Goal: Transaction & Acquisition: Download file/media

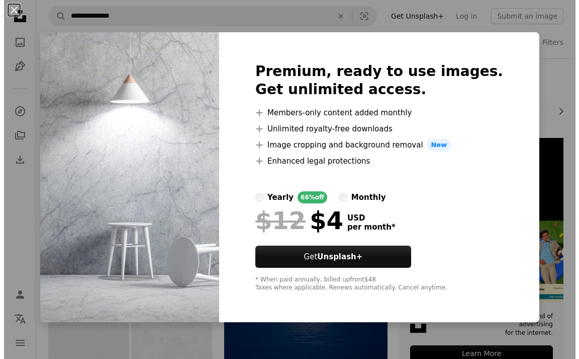
scroll to position [101, 0]
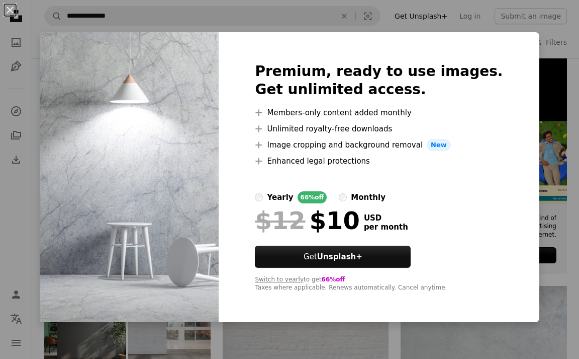
click at [558, 134] on div "An X shape Premium, ready to use images. Get unlimited access. A plus sign Memb…" at bounding box center [289, 179] width 579 height 359
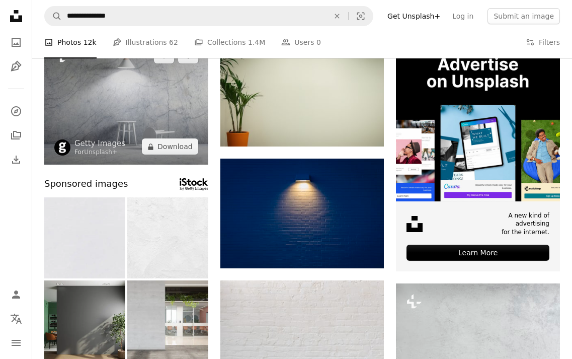
click at [166, 104] on img at bounding box center [126, 100] width 164 height 127
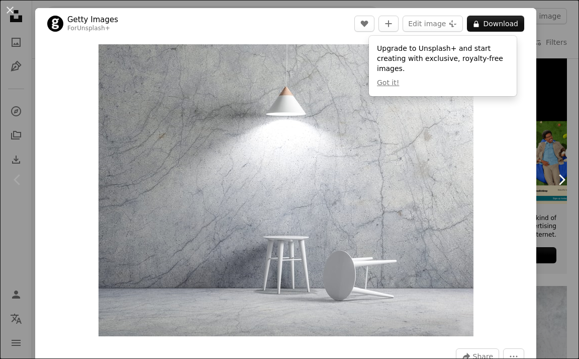
click at [544, 144] on link "Chevron right" at bounding box center [561, 179] width 35 height 97
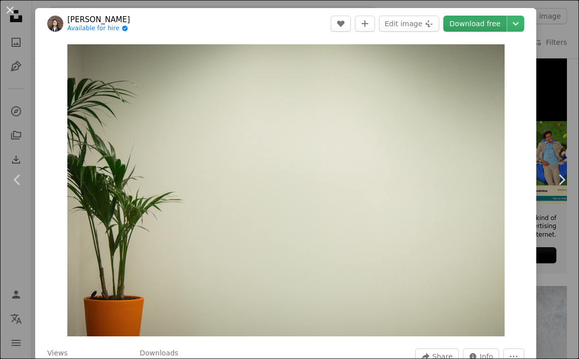
click at [457, 28] on link "Download free" at bounding box center [475, 24] width 63 height 16
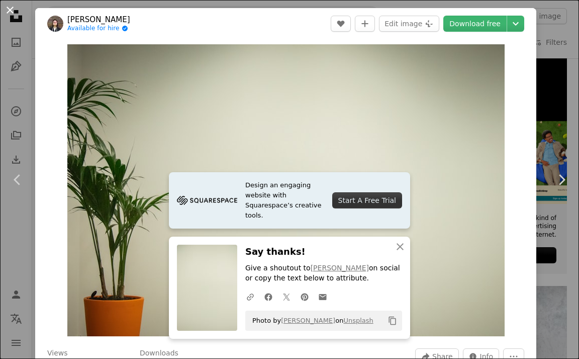
click at [13, 13] on button "An X shape" at bounding box center [10, 10] width 12 height 12
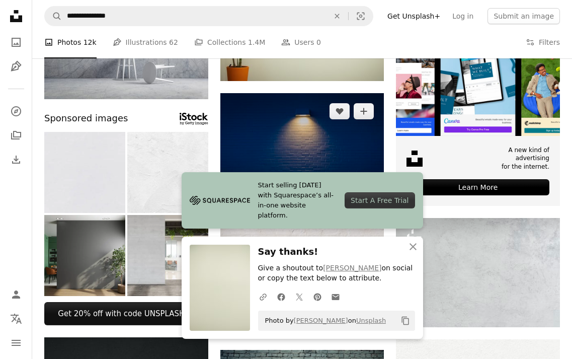
scroll to position [251, 0]
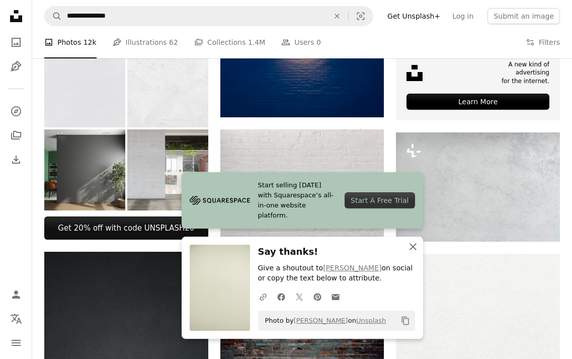
click at [414, 246] on icon "An X shape" at bounding box center [413, 246] width 12 height 12
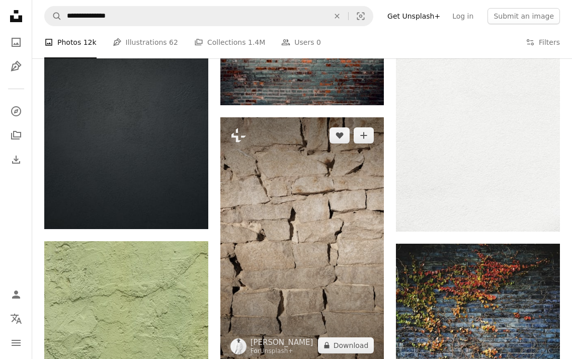
scroll to position [654, 0]
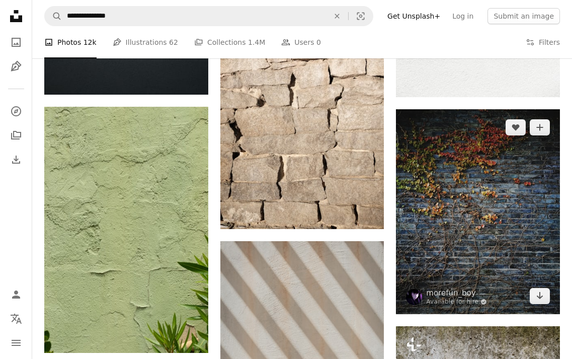
click at [514, 212] on img at bounding box center [478, 211] width 164 height 205
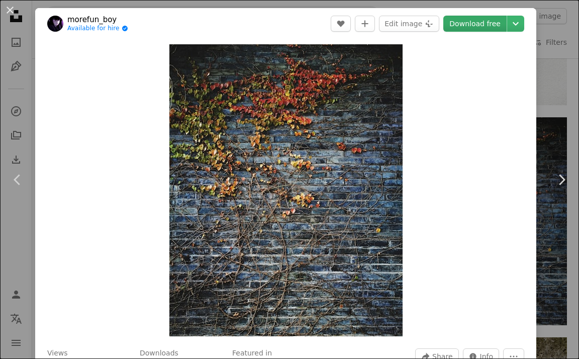
click at [473, 26] on link "Download free" at bounding box center [475, 24] width 63 height 16
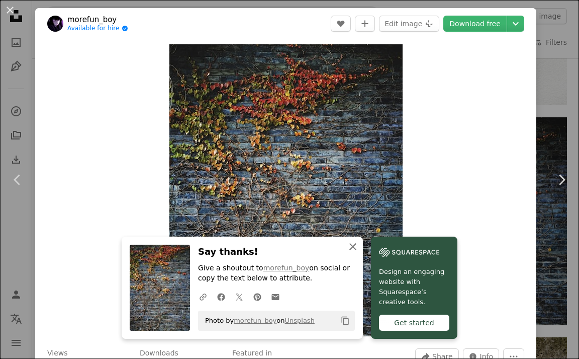
click at [351, 247] on icon "button" at bounding box center [352, 246] width 7 height 7
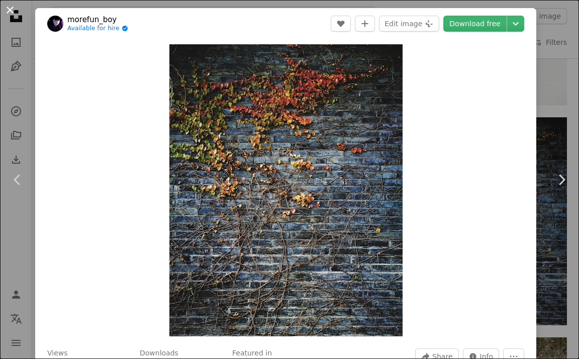
click at [11, 13] on button "An X shape" at bounding box center [10, 10] width 12 height 12
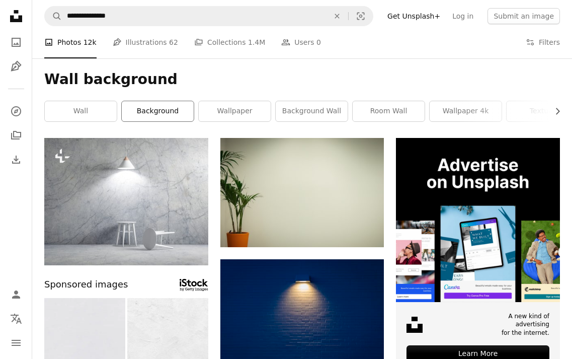
click at [154, 114] on link "background" at bounding box center [158, 111] width 72 height 20
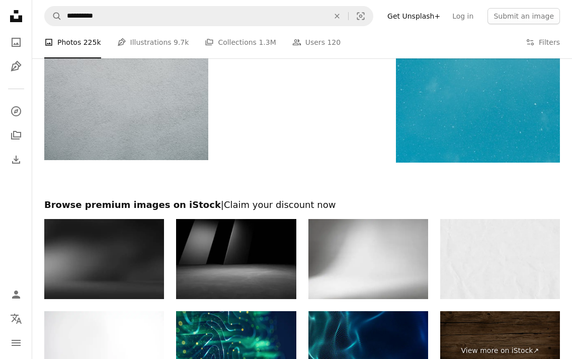
scroll to position [1559, 0]
